Goal: Task Accomplishment & Management: Use online tool/utility

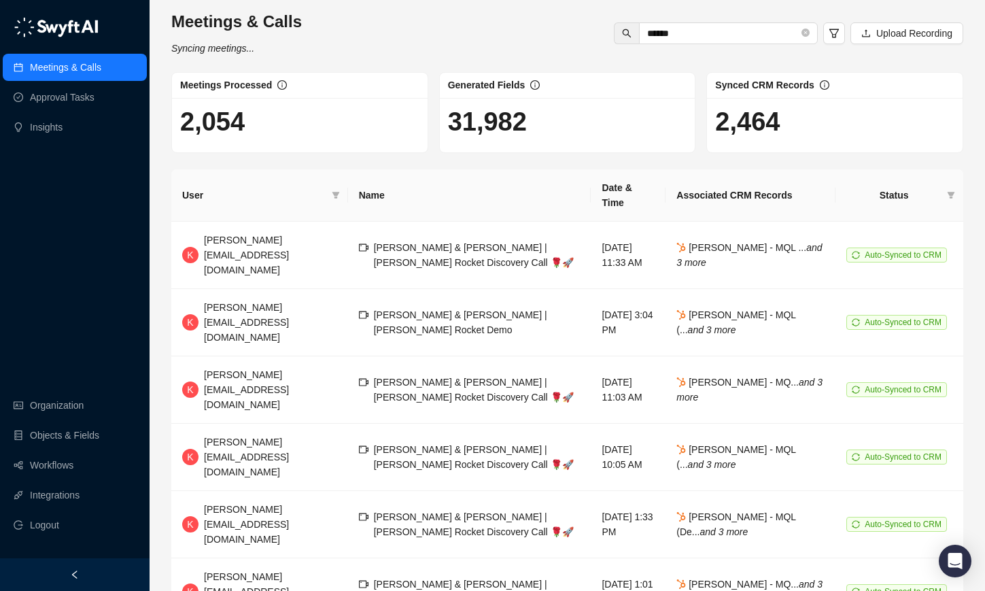
scroll to position [169, 0]
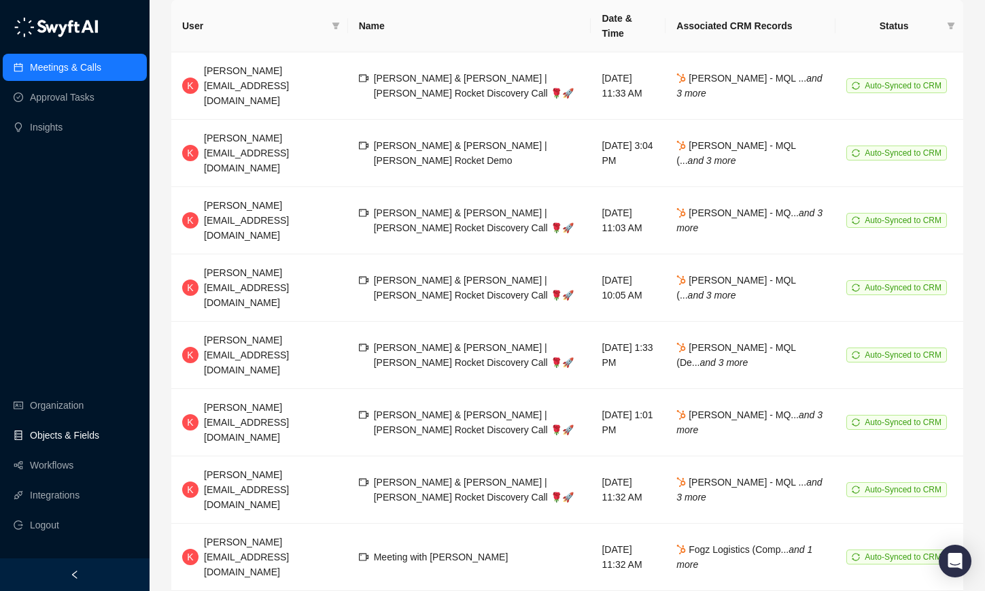
click at [71, 437] on link "Objects & Fields" at bounding box center [64, 434] width 69 height 27
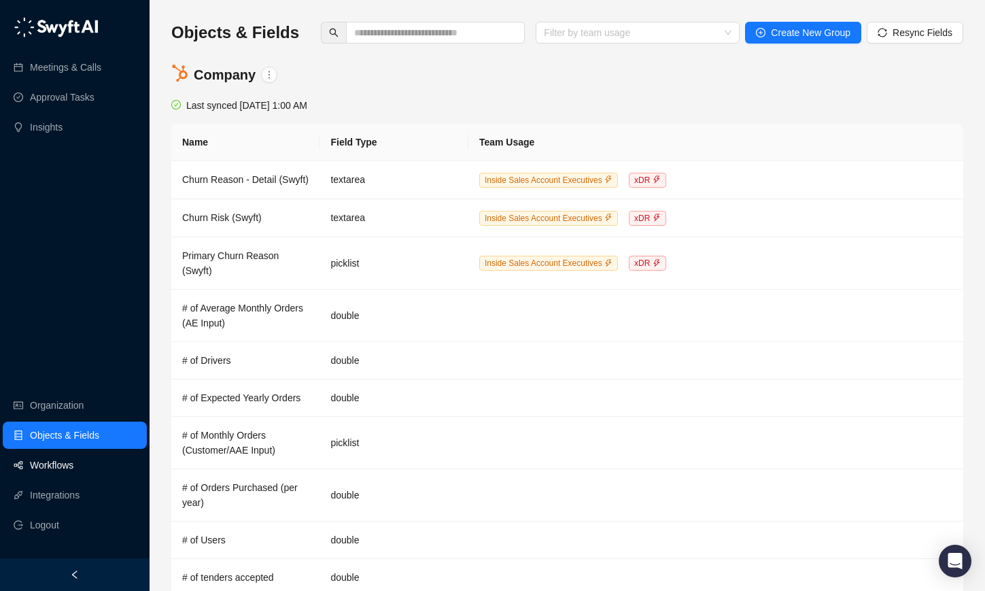
click at [63, 458] on link "Workflows" at bounding box center [51, 464] width 43 height 27
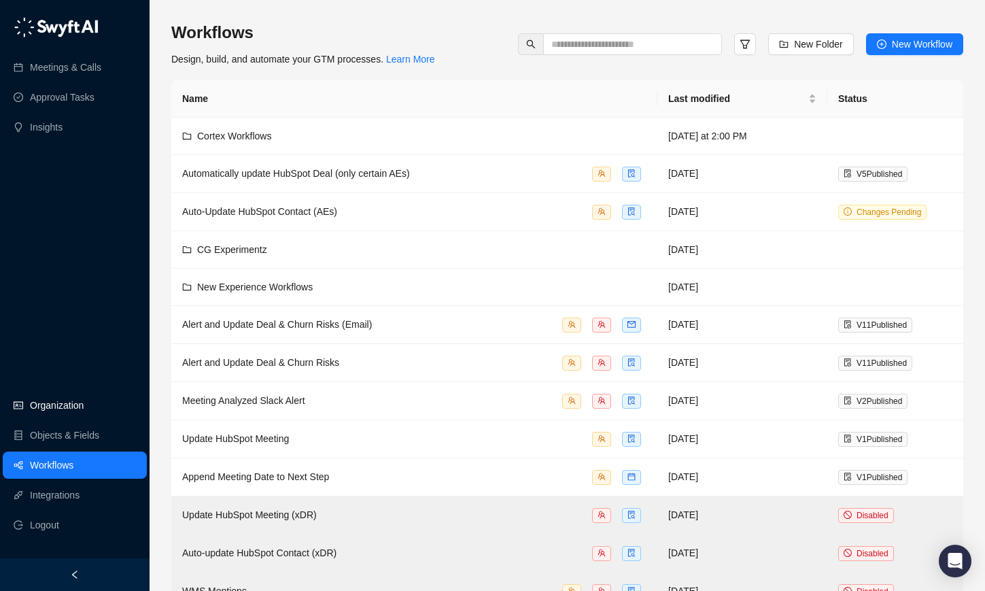
click at [71, 411] on link "Organization" at bounding box center [57, 404] width 54 height 27
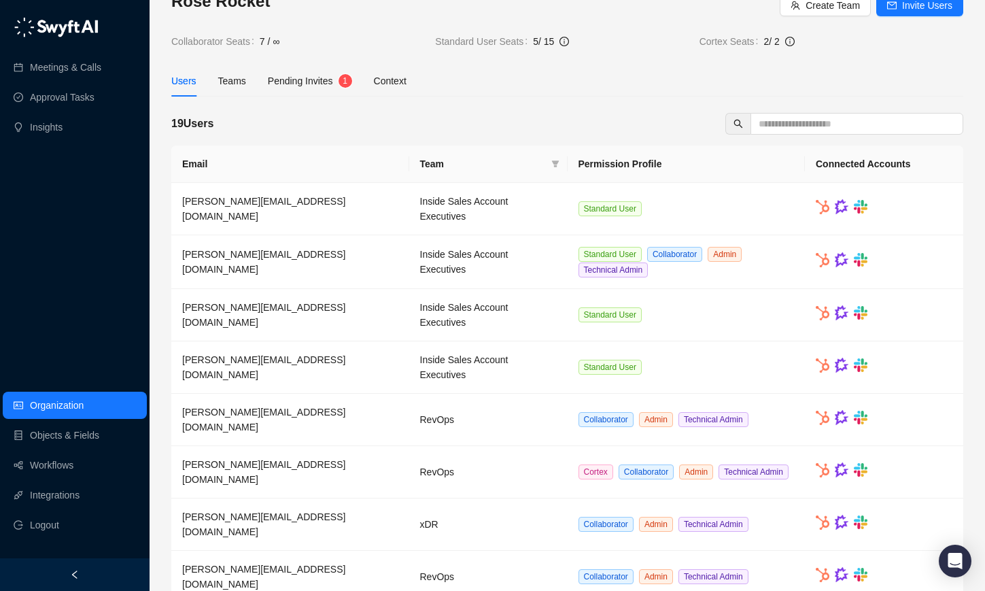
scroll to position [35, 0]
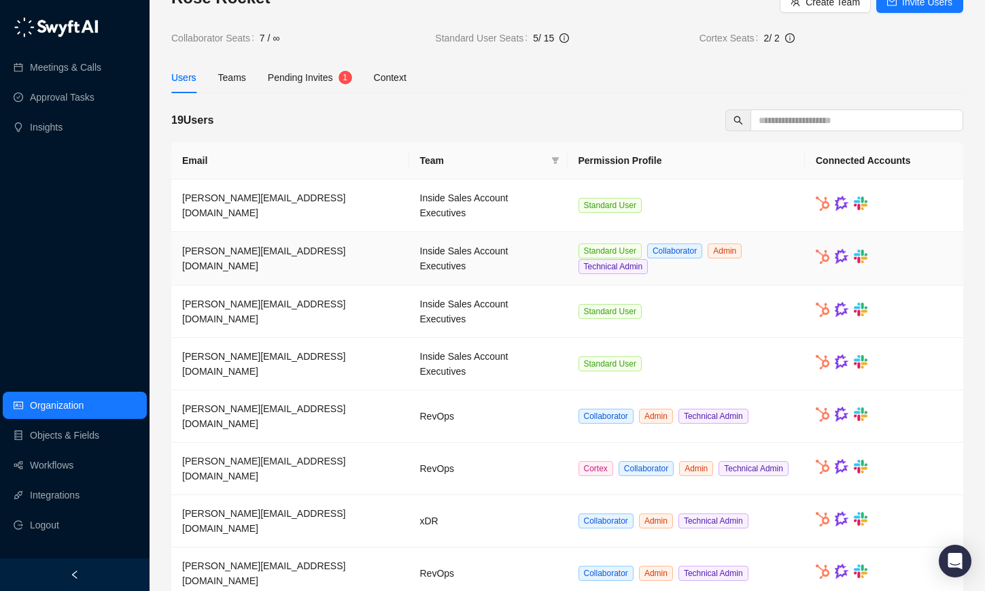
click at [259, 256] on span "colin.g@roserocket.com" at bounding box center [263, 258] width 163 height 26
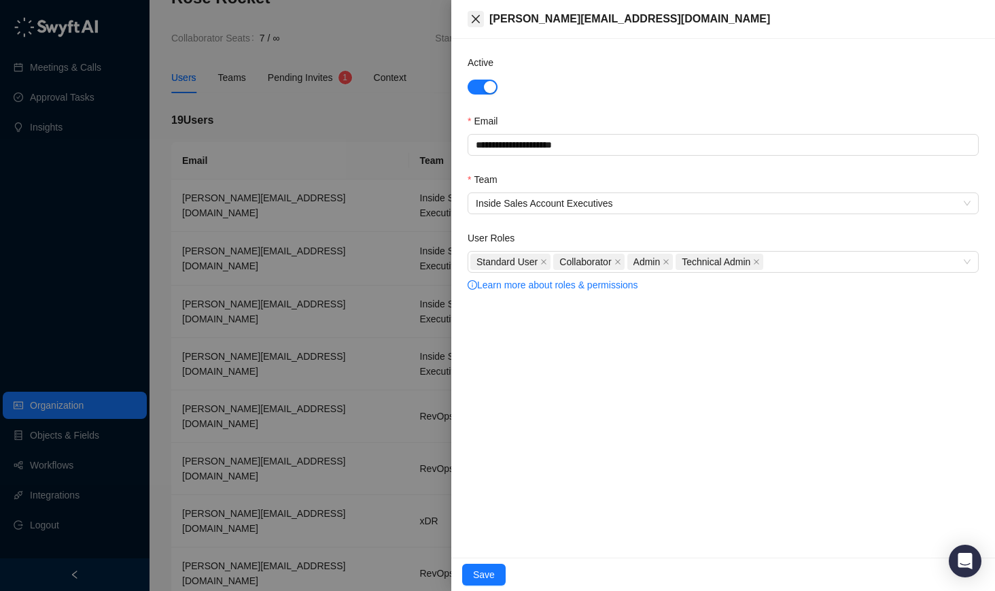
click at [477, 16] on icon "close" at bounding box center [475, 19] width 11 height 11
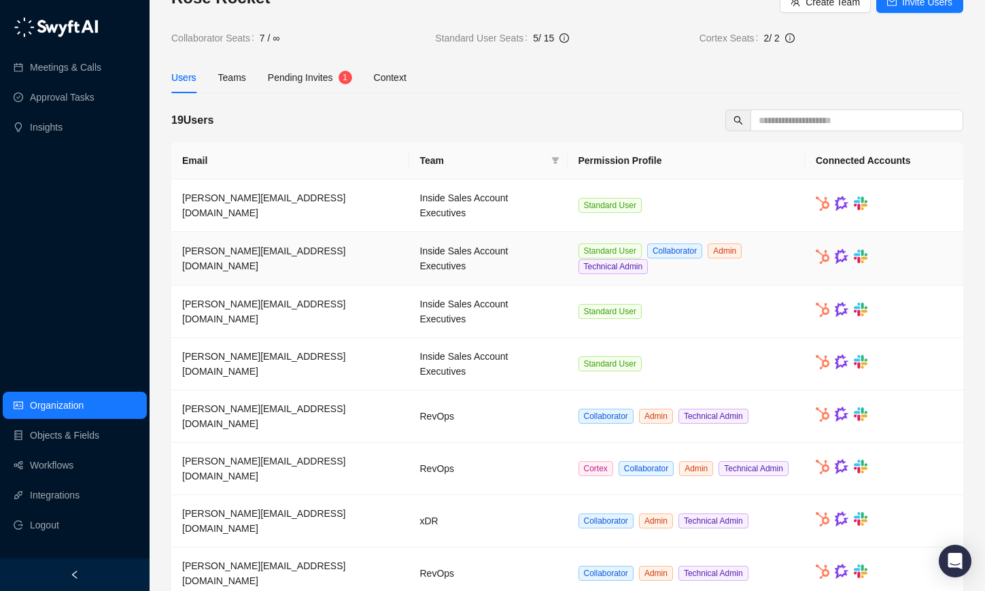
click at [232, 263] on span "colin.g@roserocket.com" at bounding box center [263, 258] width 163 height 26
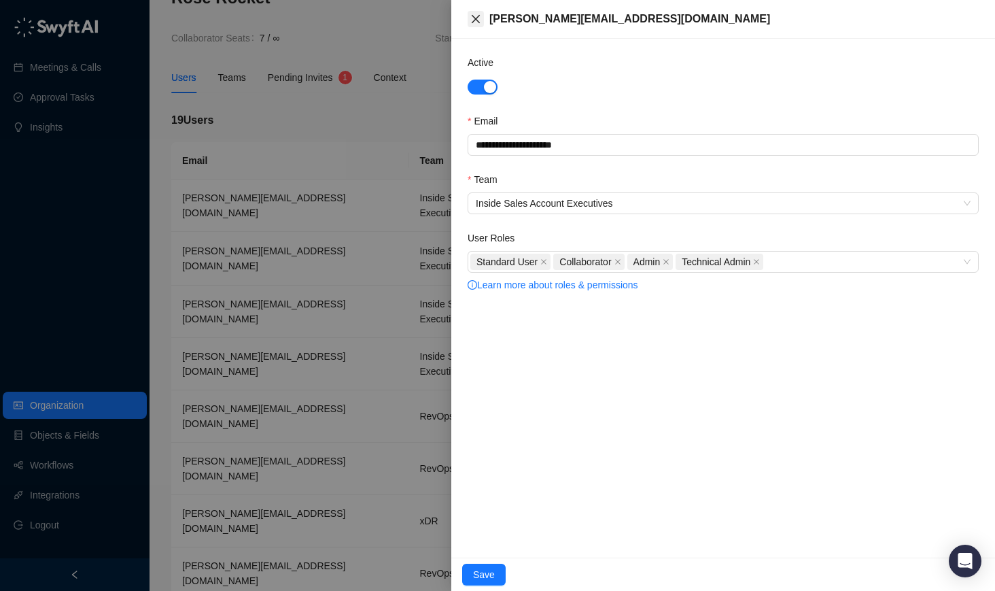
click at [480, 17] on icon "close" at bounding box center [475, 19] width 11 height 11
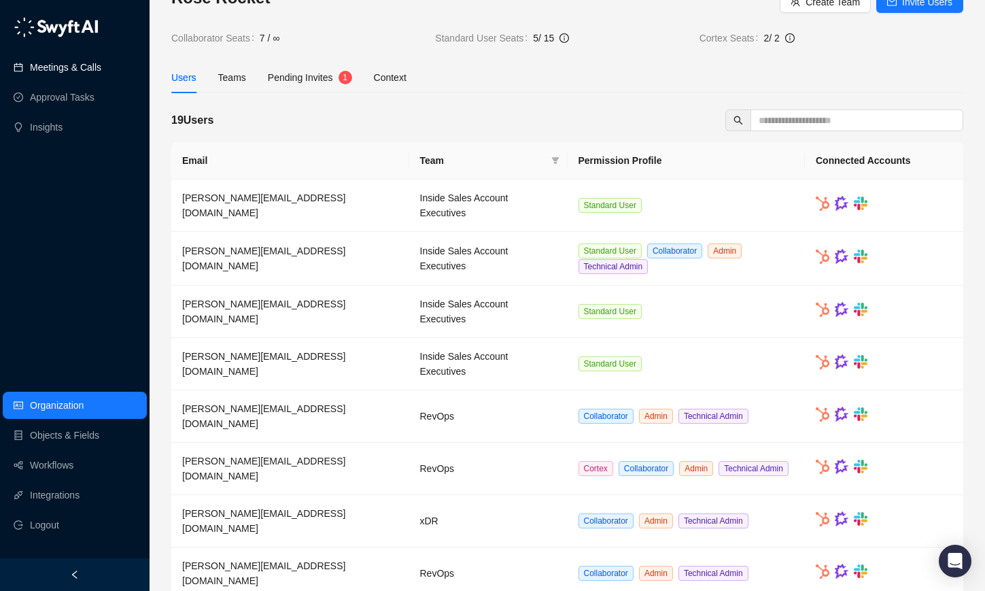
click at [95, 67] on link "Meetings & Calls" at bounding box center [65, 67] width 71 height 27
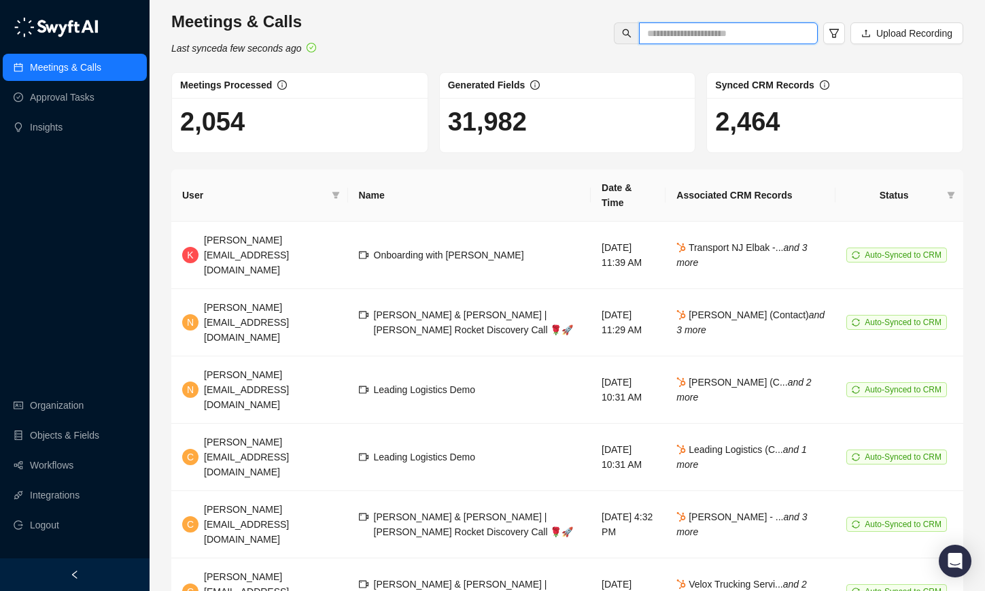
click at [734, 32] on input "text" at bounding box center [723, 33] width 152 height 15
type input "*****"
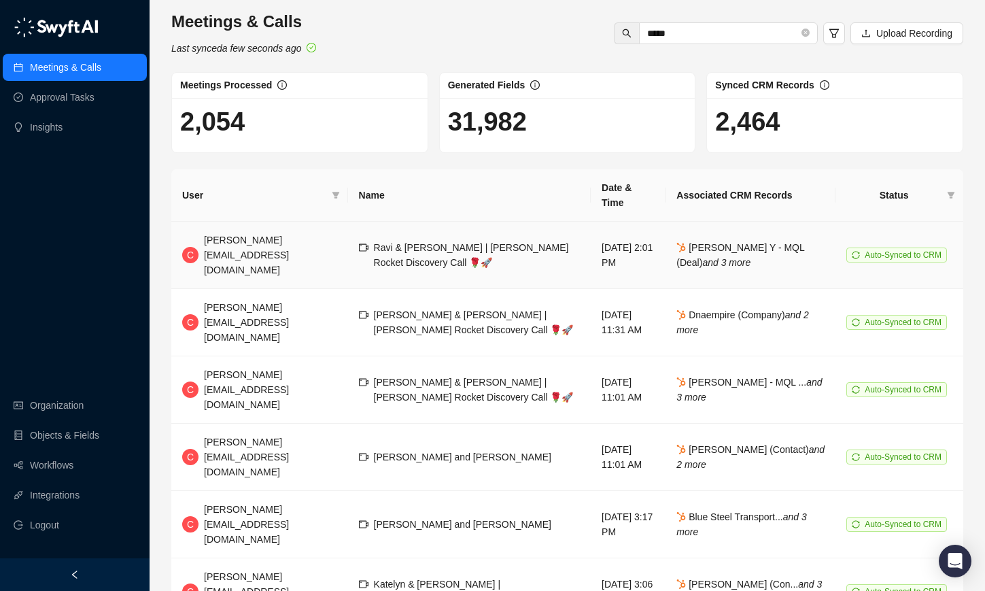
click at [256, 255] on td "C colin.g@roserocket.com" at bounding box center [259, 255] width 177 height 67
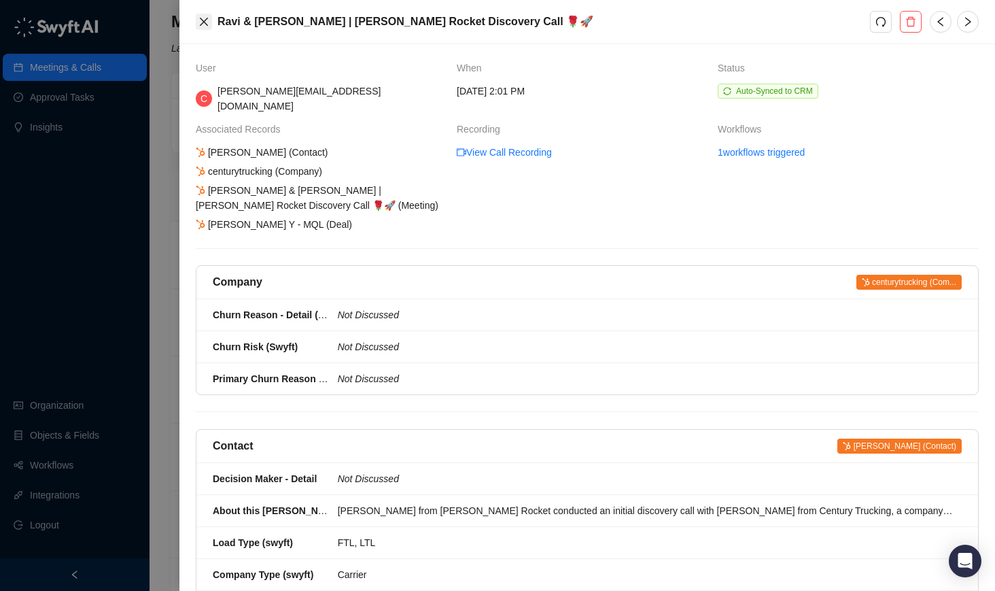
click at [199, 23] on icon "close" at bounding box center [203, 21] width 11 height 11
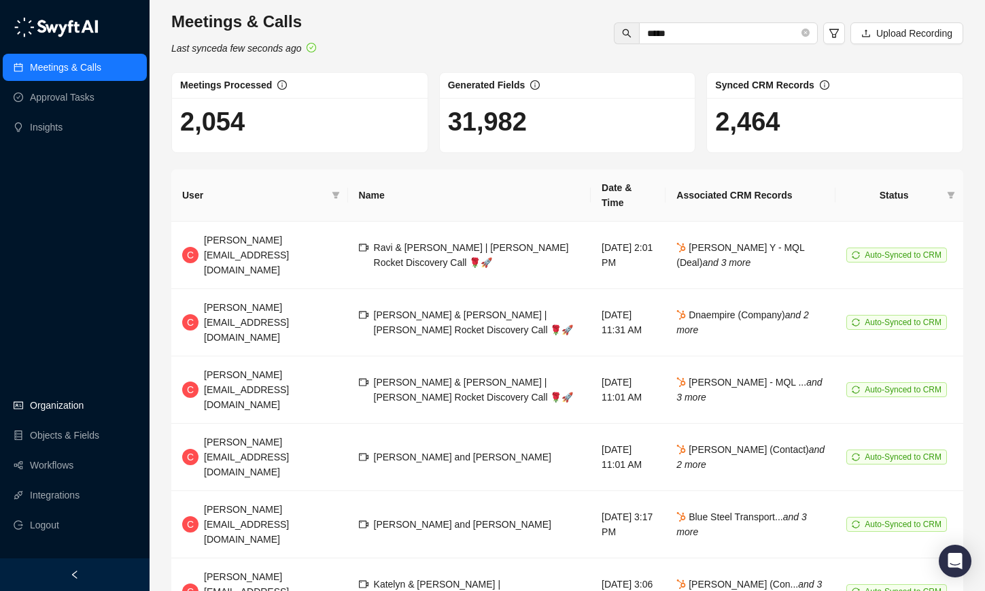
click at [70, 408] on link "Organization" at bounding box center [57, 404] width 54 height 27
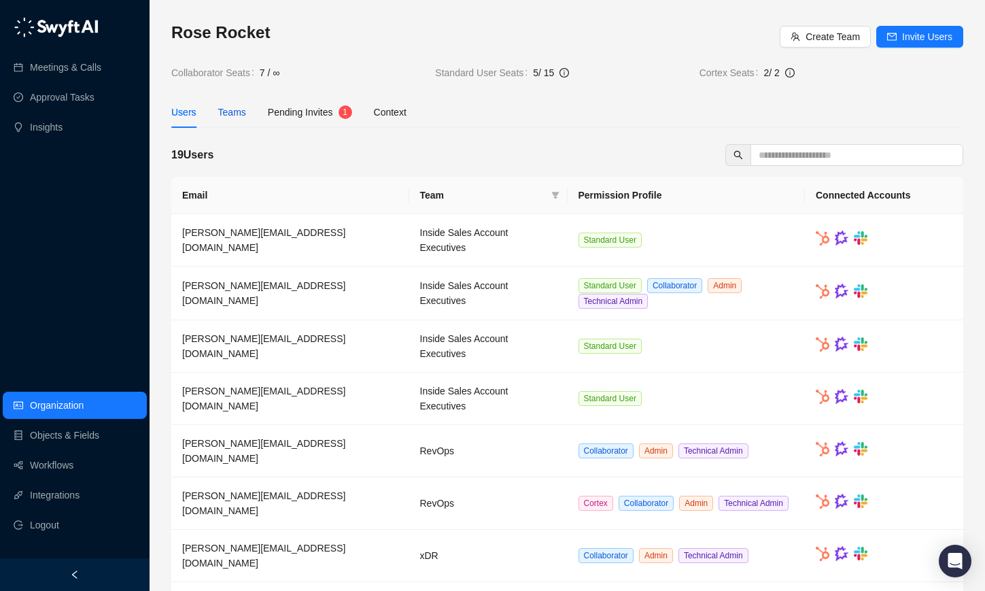
click at [233, 119] on div "Teams" at bounding box center [232, 112] width 28 height 15
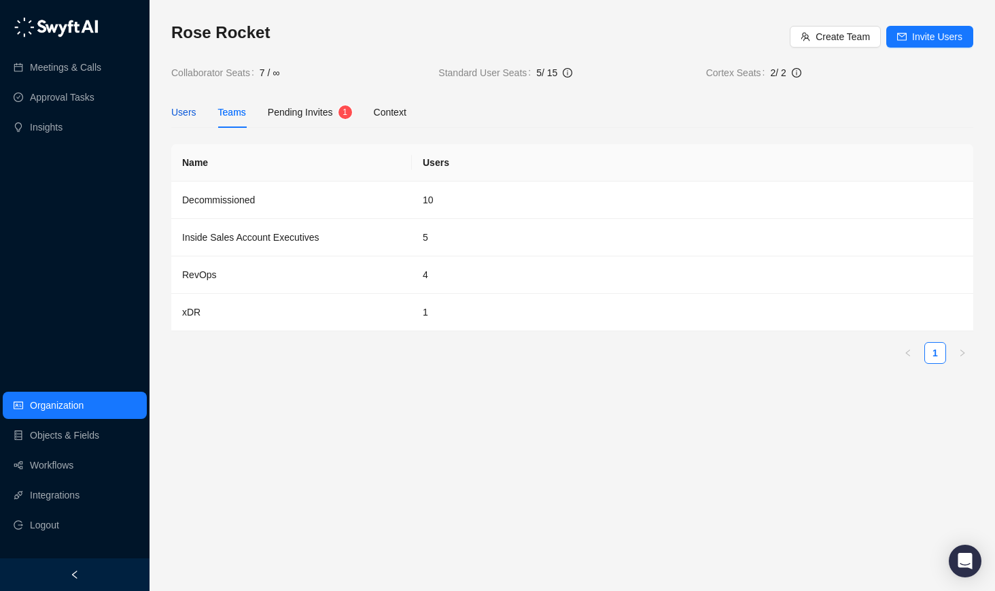
click at [184, 117] on div "Users" at bounding box center [183, 112] width 25 height 15
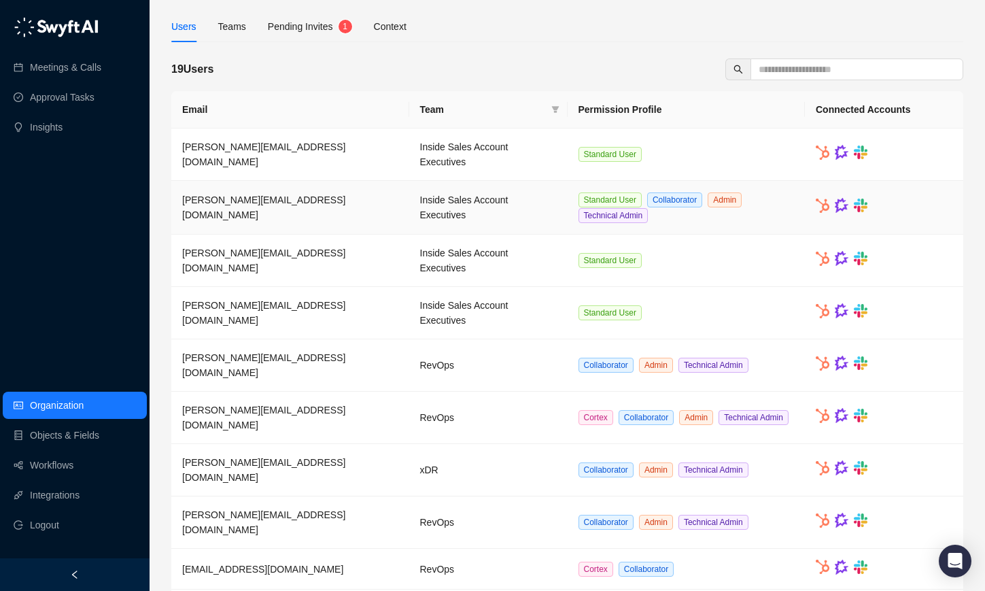
scroll to position [147, 0]
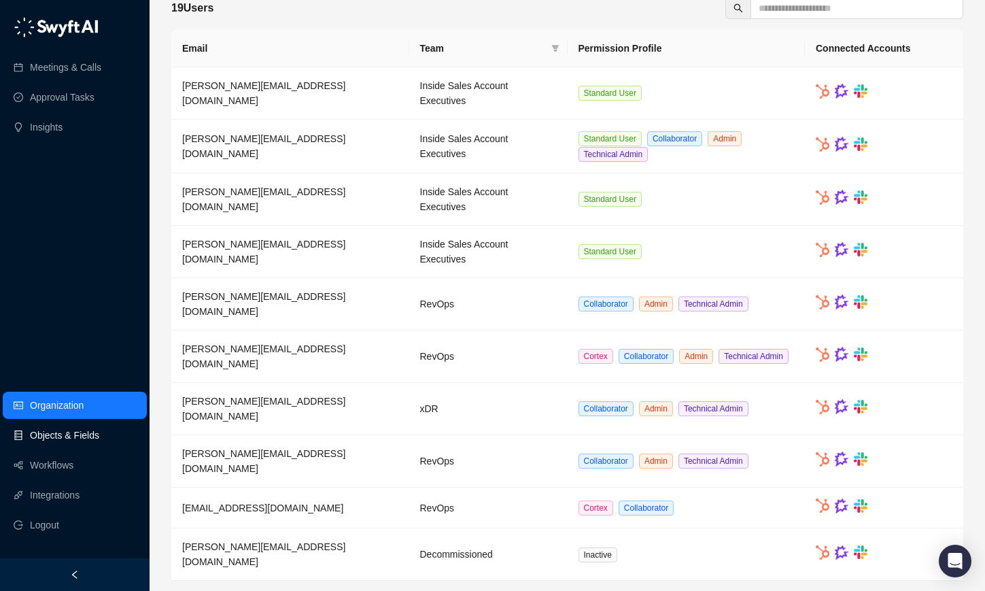
click at [93, 443] on link "Objects & Fields" at bounding box center [64, 434] width 69 height 27
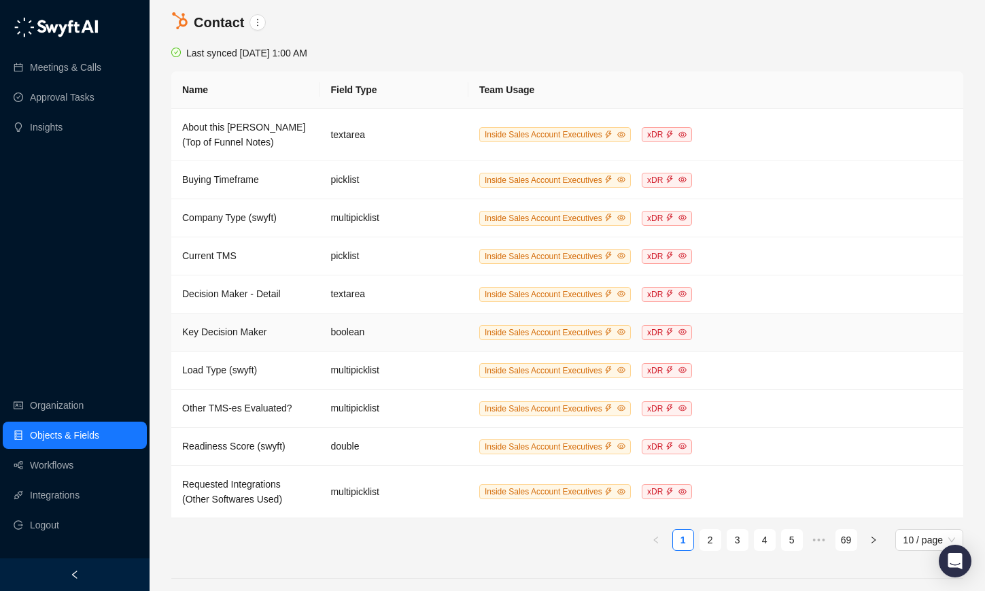
scroll to position [682, 0]
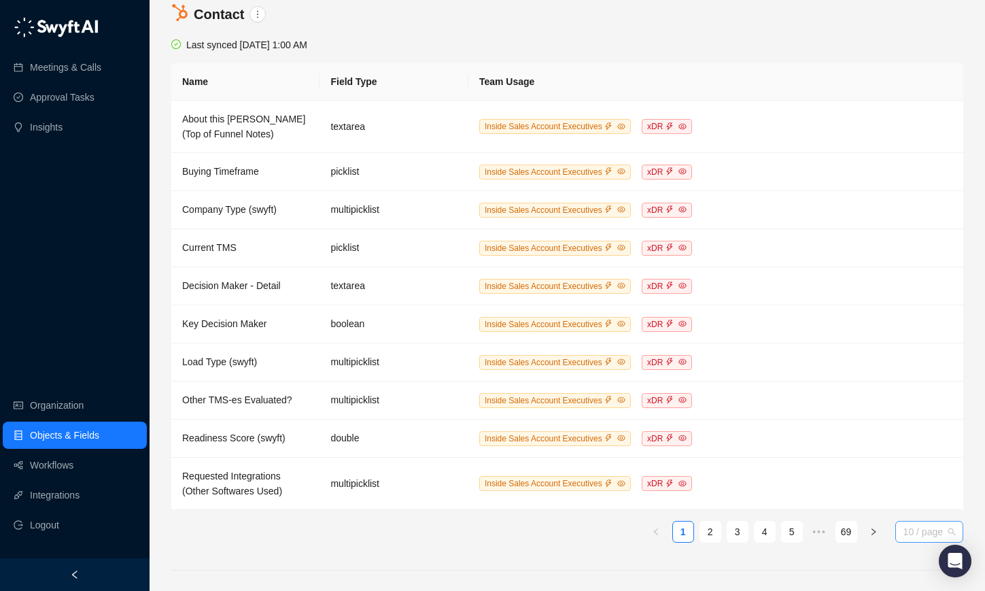
click at [910, 537] on span "10 / page" at bounding box center [929, 531] width 52 height 20
click at [911, 490] on div "50 / page" at bounding box center [929, 482] width 47 height 15
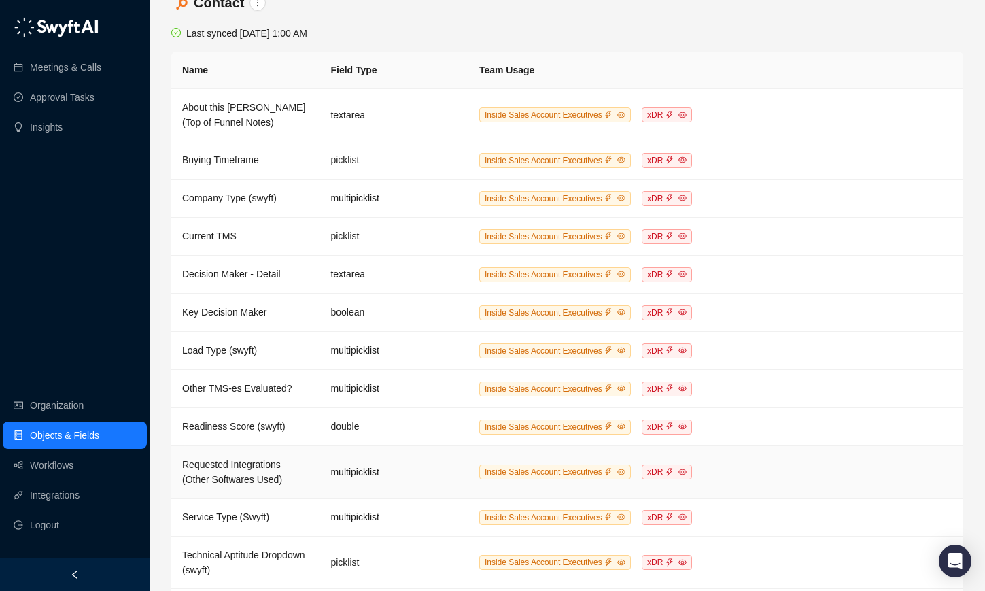
scroll to position [689, 0]
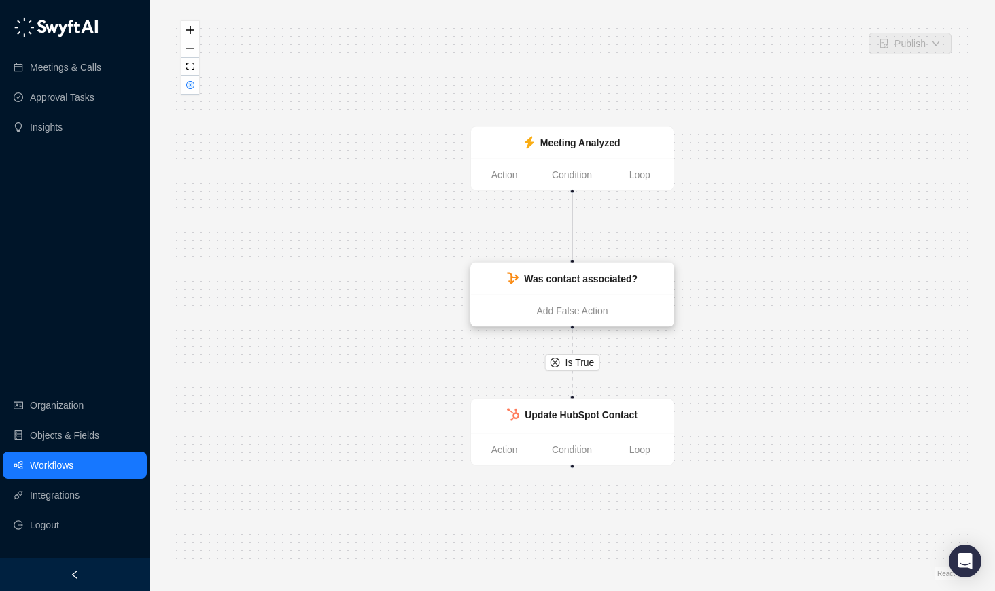
click at [526, 277] on strong "Was contact associated?" at bounding box center [580, 278] width 113 height 11
click at [531, 407] on div "Update HubSpot Contact" at bounding box center [581, 414] width 113 height 15
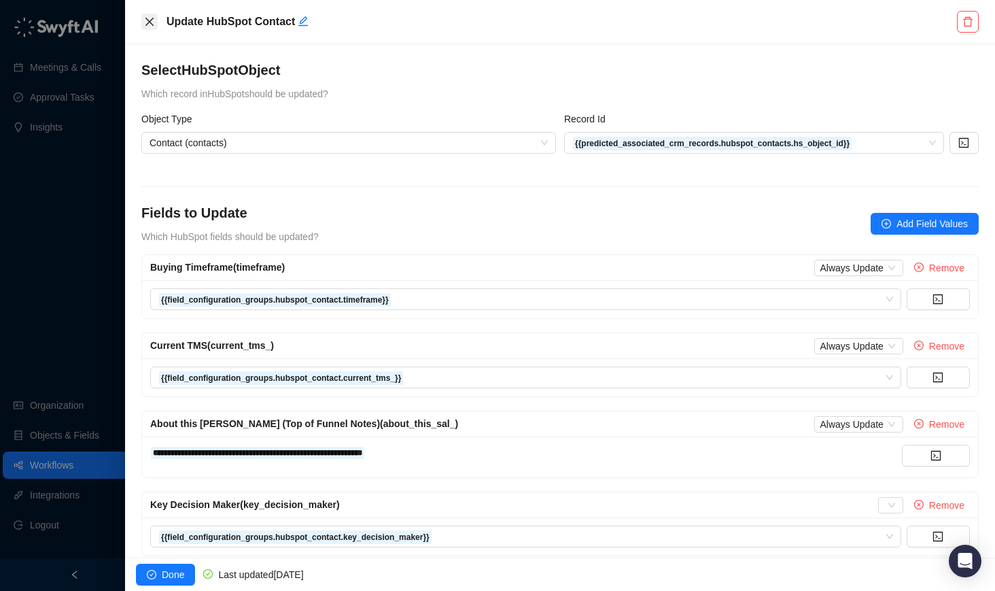
click at [148, 16] on icon "close" at bounding box center [149, 21] width 11 height 11
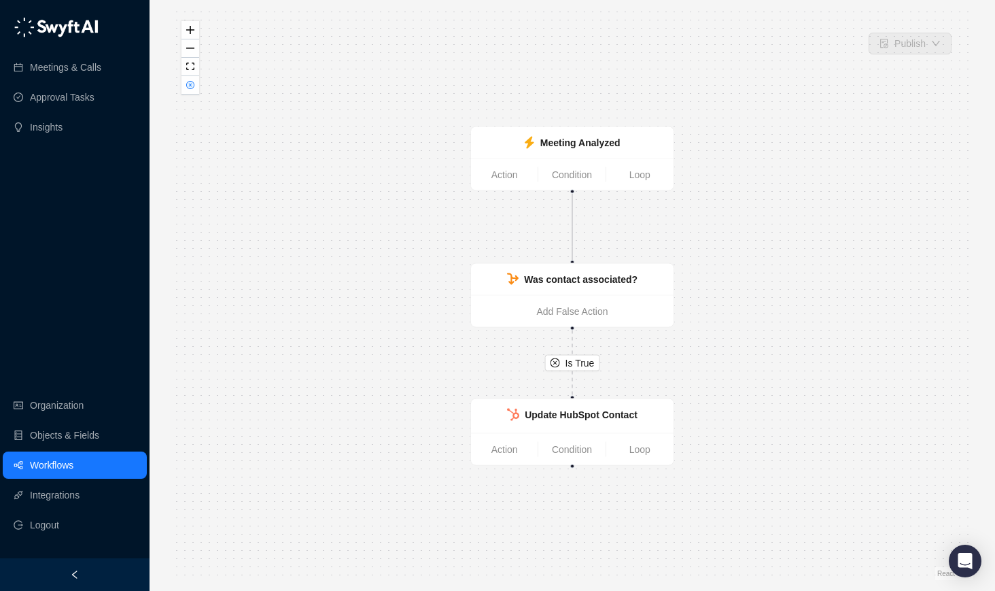
click at [300, 244] on div "Is True Meeting Analyzed Action Condition Loop Was contact associated? Add Fals…" at bounding box center [572, 295] width 802 height 569
